Goal: Task Accomplishment & Management: Manage account settings

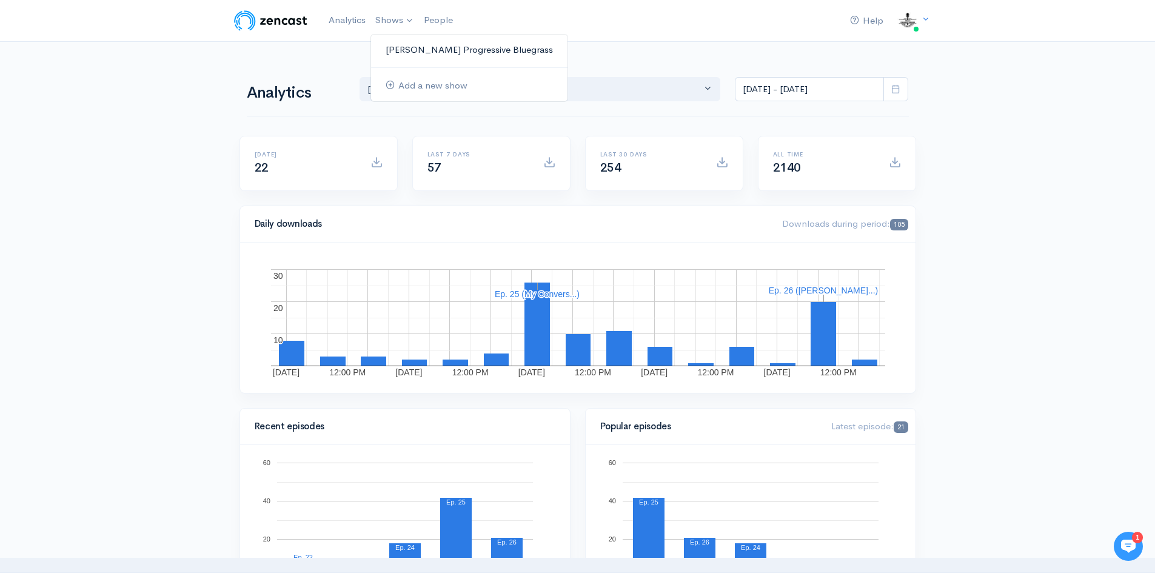
click at [432, 47] on link "[PERSON_NAME] Progressive Bluegrass" at bounding box center [469, 49] width 196 height 21
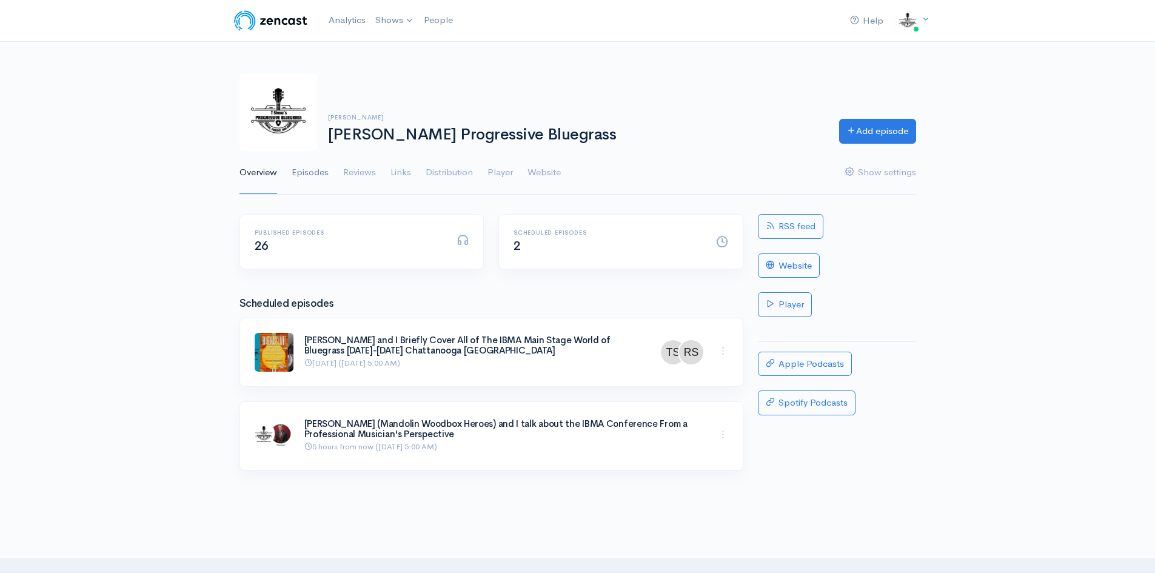
click at [308, 172] on link "Episodes" at bounding box center [310, 173] width 37 height 44
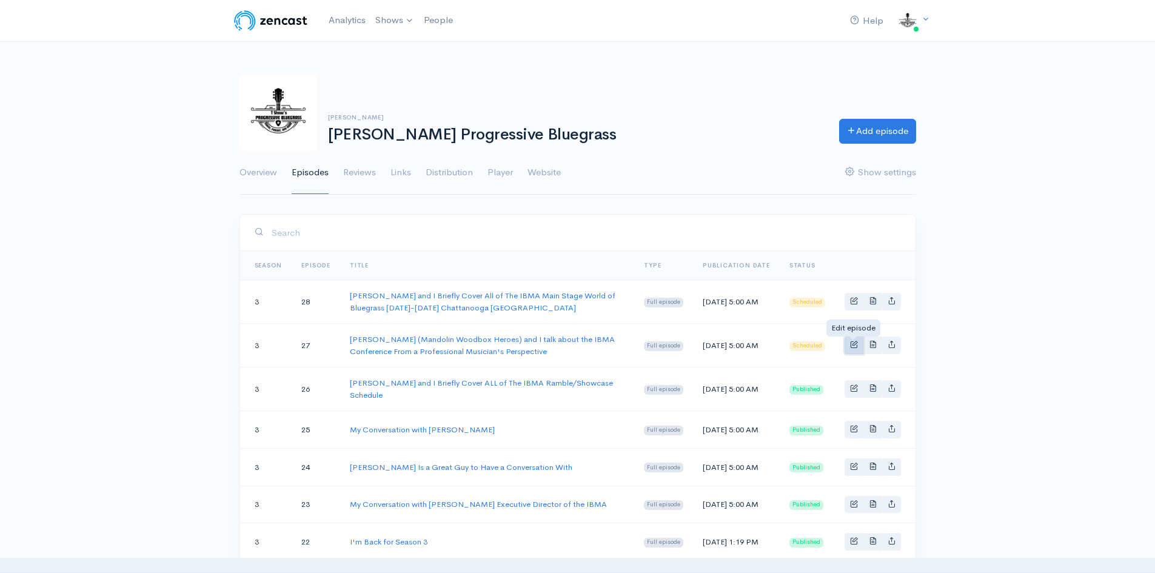
click at [857, 342] on span "Basic example" at bounding box center [854, 344] width 8 height 8
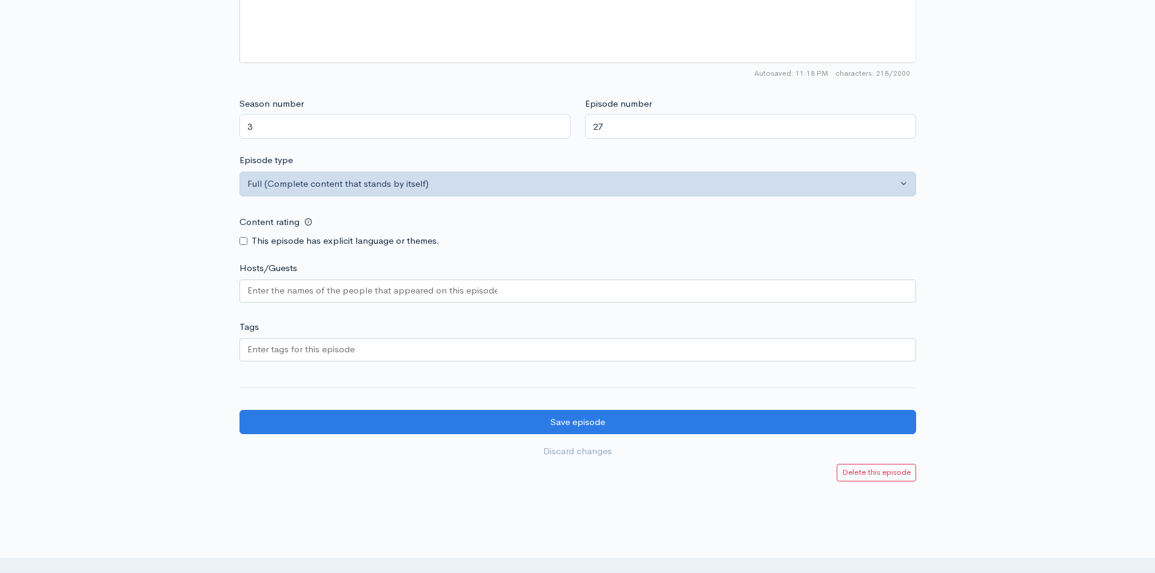
scroll to position [909, 0]
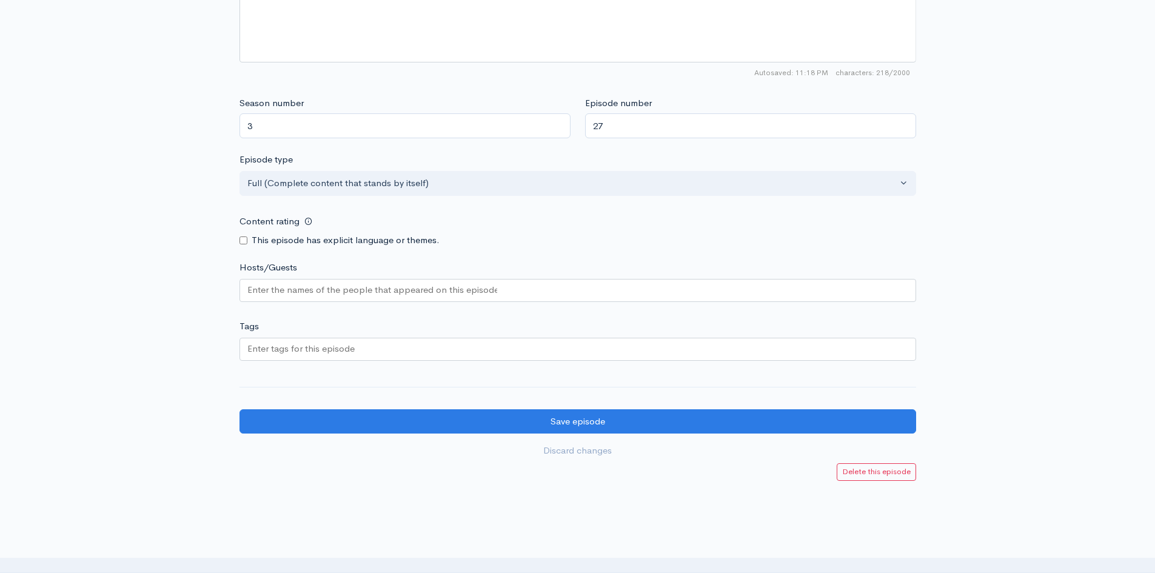
click at [314, 287] on input "Hosts/Guests" at bounding box center [372, 290] width 250 height 14
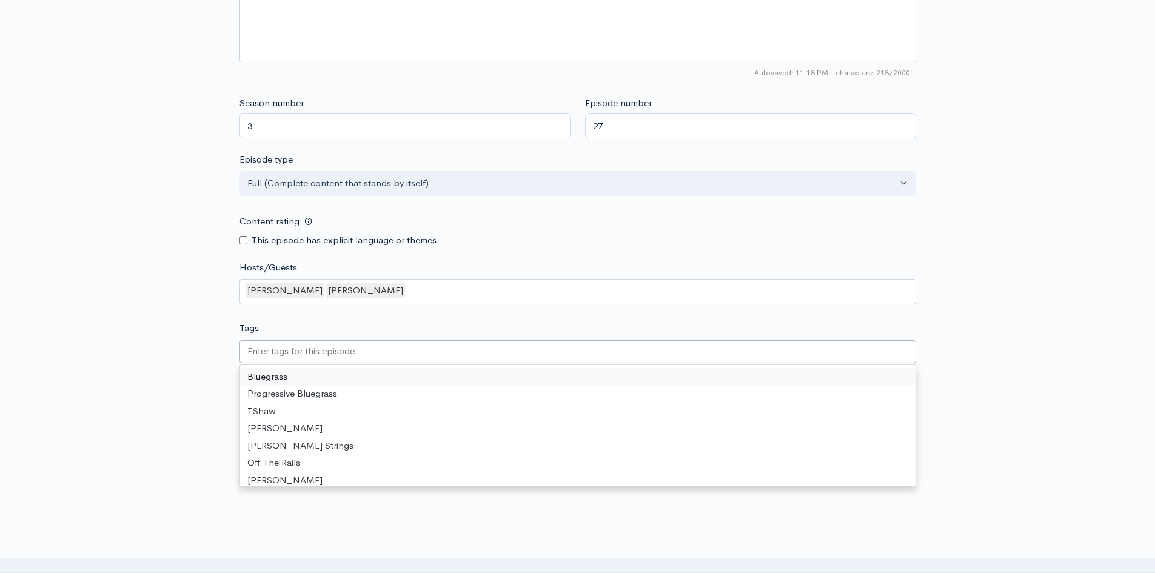
click at [280, 345] on input "Tags" at bounding box center [301, 351] width 109 height 14
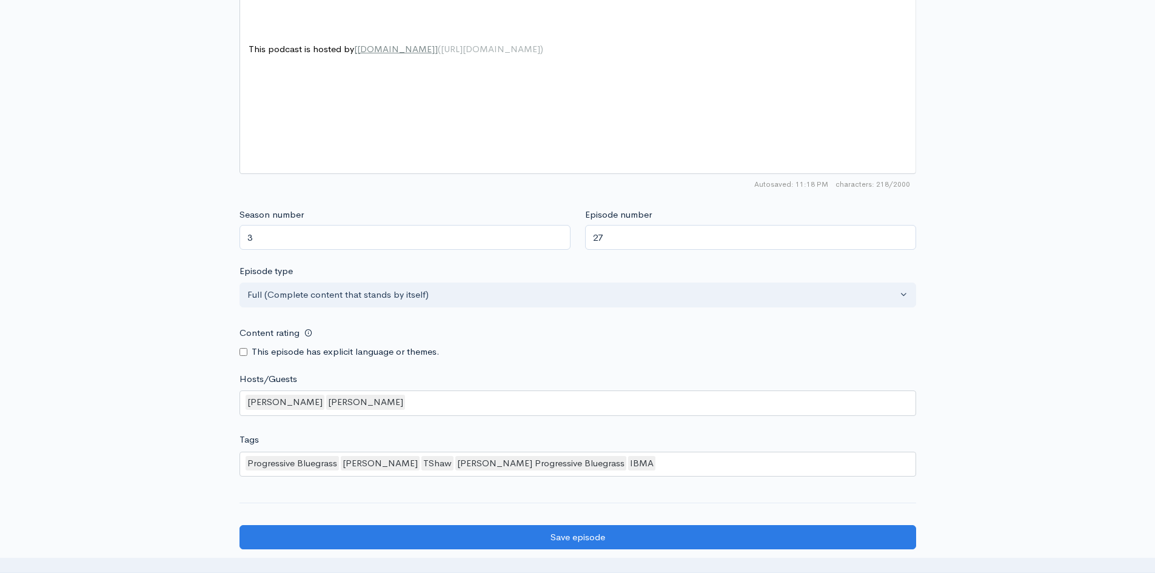
scroll to position [979, 0]
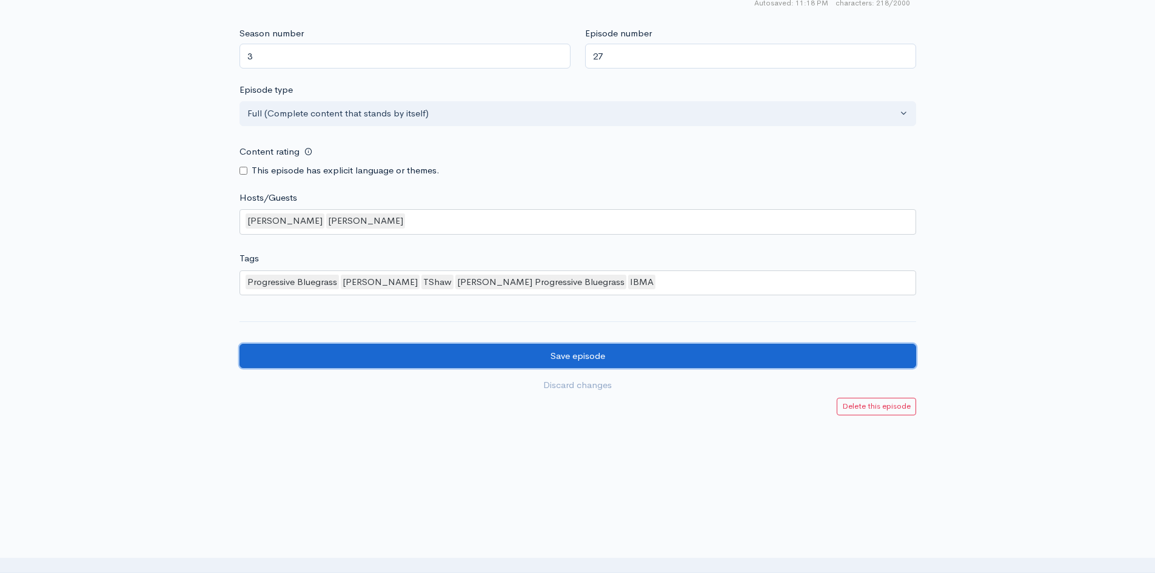
click at [561, 361] on input "Save episode" at bounding box center [577, 356] width 676 height 25
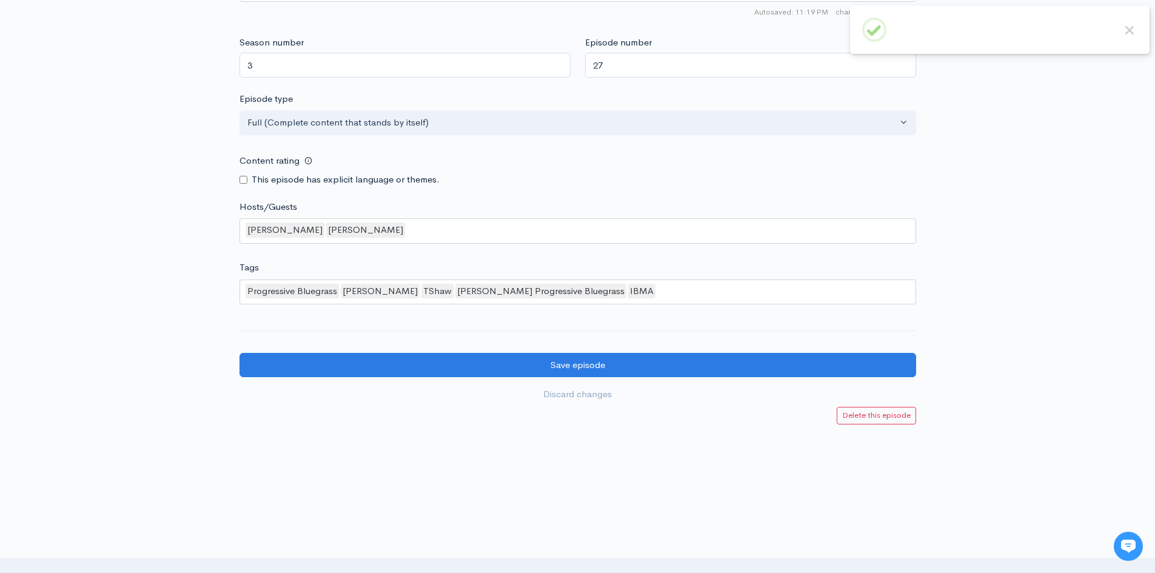
click at [676, 293] on div "Progressive Bluegrass [PERSON_NAME] TShaw T [PERSON_NAME] Progressive Bluegrass…" at bounding box center [577, 291] width 676 height 25
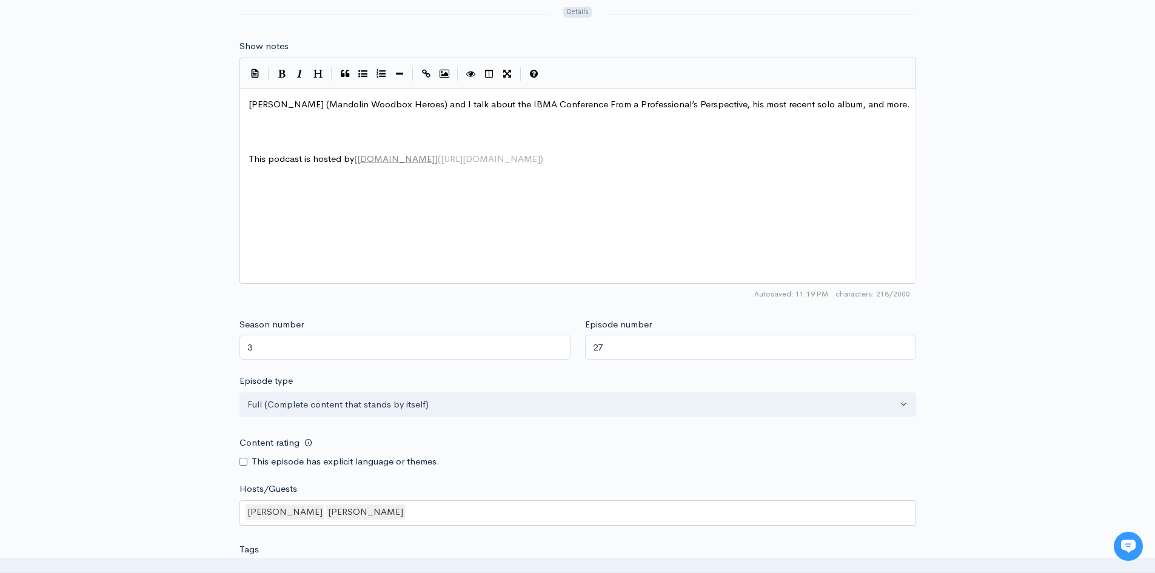
scroll to position [849, 0]
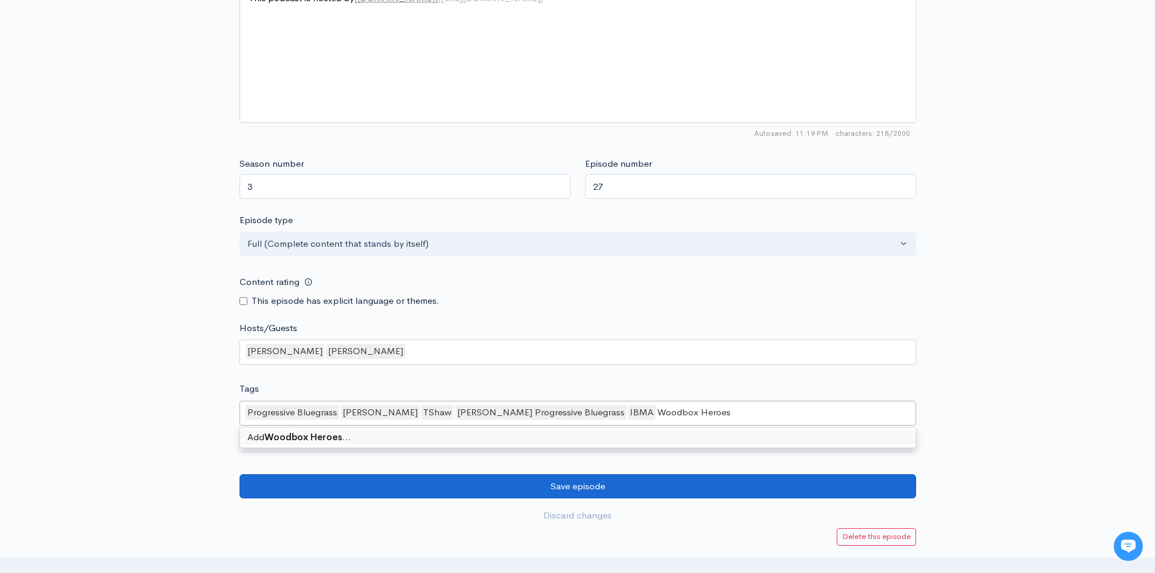
type input "Woodbox Heroes"
drag, startPoint x: 739, startPoint y: 492, endPoint x: 739, endPoint y: 498, distance: 6.7
click at [739, 495] on input "Save episode" at bounding box center [577, 486] width 676 height 25
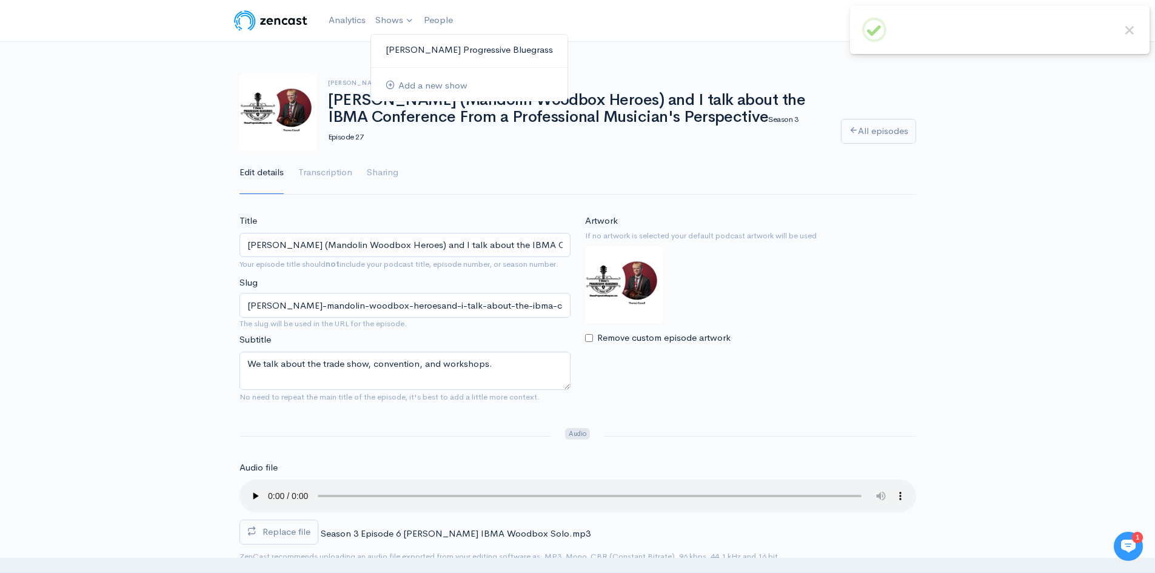
click at [424, 41] on link "[PERSON_NAME] Progressive Bluegrass" at bounding box center [469, 49] width 196 height 21
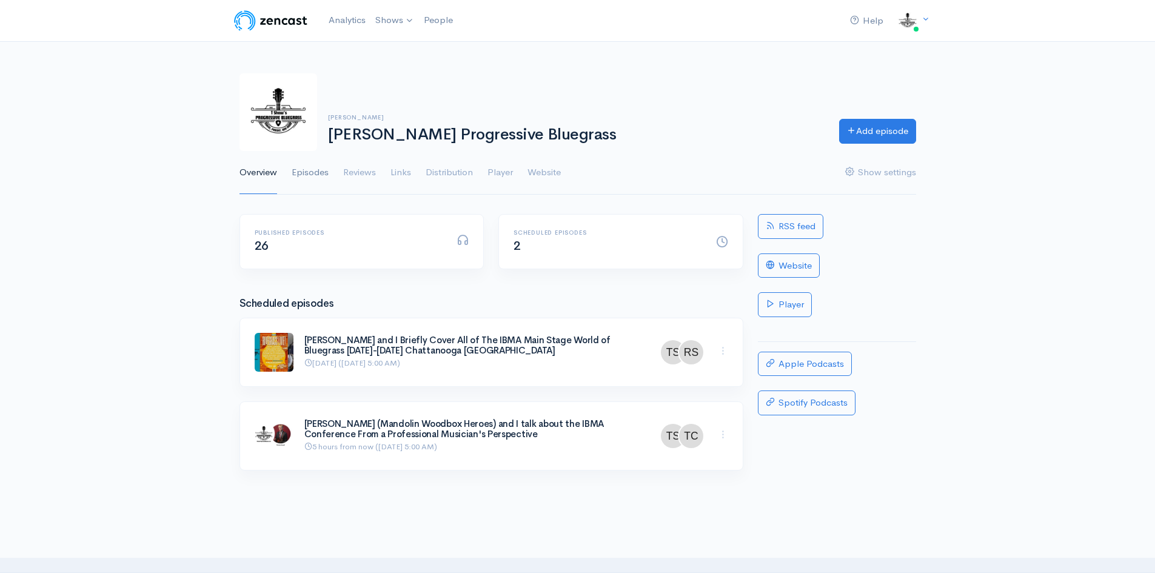
click at [315, 171] on link "Episodes" at bounding box center [310, 173] width 37 height 44
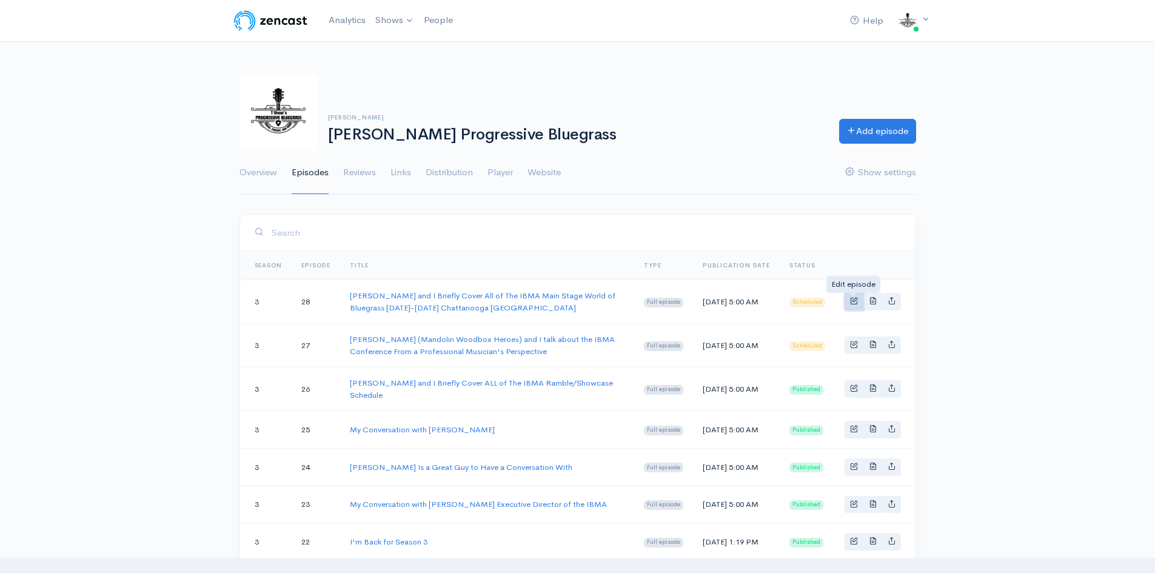
click at [850, 301] on span "Basic example" at bounding box center [854, 300] width 8 height 8
